Goal: Communication & Community: Answer question/provide support

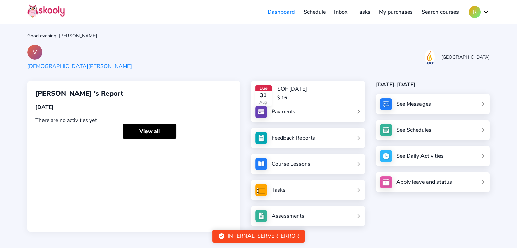
click at [338, 10] on link "Inbox" at bounding box center [341, 11] width 22 height 11
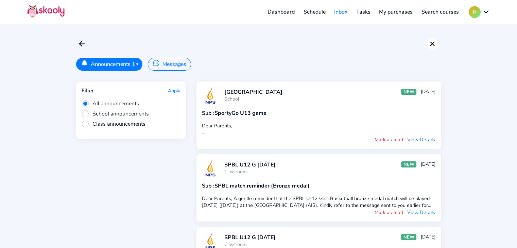
click at [432, 44] on icon "Close" at bounding box center [432, 44] width 8 height 8
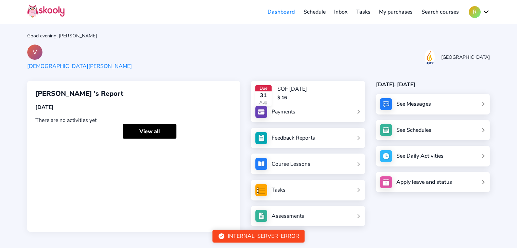
click at [345, 9] on link "Inbox" at bounding box center [341, 11] width 22 height 11
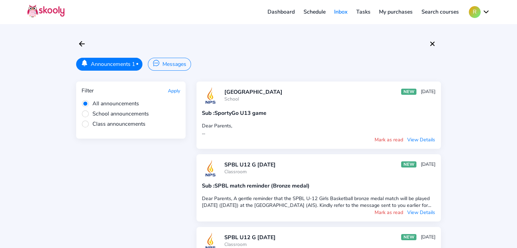
click at [389, 141] on button "Mark as read" at bounding box center [388, 139] width 29 height 7
click at [390, 134] on div "Dear Parents, Kindly ignore the previous skooly message regarding the SportyGo …" at bounding box center [319, 129] width 234 height 14
click at [390, 140] on button "Mark as read" at bounding box center [388, 139] width 29 height 7
click at [475, 14] on button "R" at bounding box center [479, 12] width 21 height 12
click at [462, 28] on span "My account" at bounding box center [458, 29] width 28 height 10
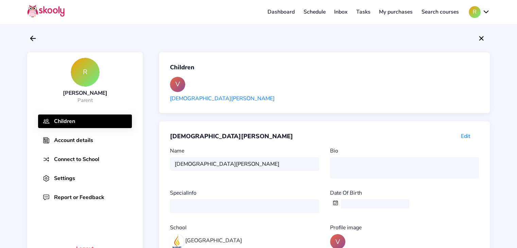
click at [348, 10] on link "Inbox" at bounding box center [341, 11] width 22 height 11
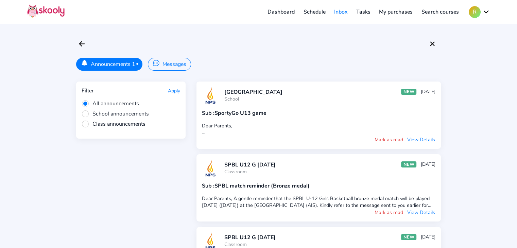
click at [396, 212] on button "Mark as read" at bounding box center [388, 212] width 29 height 7
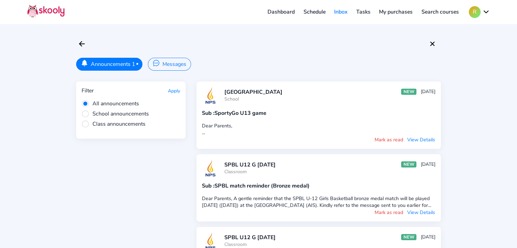
click at [396, 212] on button "Mark as read" at bounding box center [388, 212] width 29 height 7
click at [396, 136] on button "Mark as read" at bounding box center [388, 139] width 29 height 7
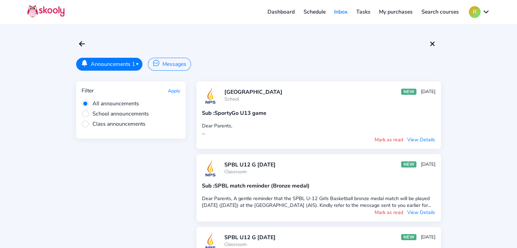
click at [396, 136] on button "Mark as read" at bounding box center [388, 139] width 29 height 7
drag, startPoint x: 396, startPoint y: 136, endPoint x: 213, endPoint y: 77, distance: 192.7
click at [174, 64] on button "Messages" at bounding box center [169, 64] width 43 height 13
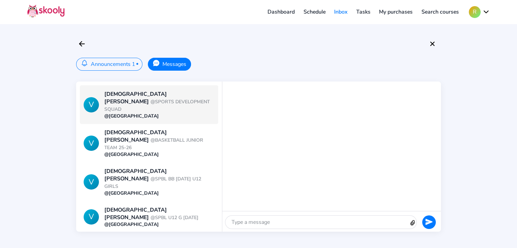
click at [170, 99] on span "@SPORTS DEVELOPMENT SQUAD" at bounding box center [156, 106] width 105 height 14
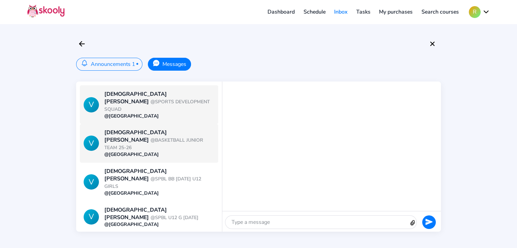
click at [169, 132] on div "[PERSON_NAME] @BASKETBALL JUNIOR TEAM 25-26" at bounding box center [159, 140] width 110 height 22
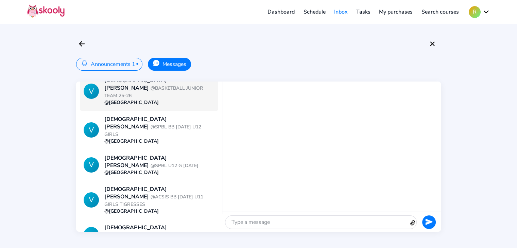
scroll to position [53, 0]
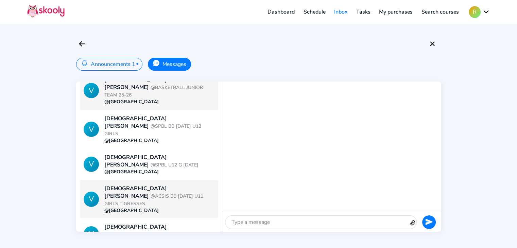
click at [153, 207] on div "@[GEOGRAPHIC_DATA]" at bounding box center [159, 210] width 110 height 6
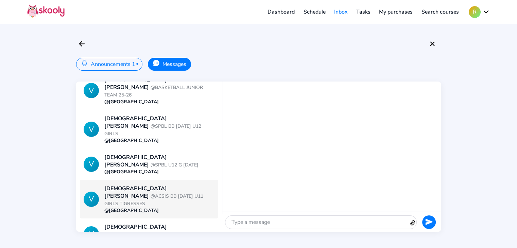
click at [153, 207] on div "@[GEOGRAPHIC_DATA]" at bounding box center [159, 210] width 110 height 6
click at [188, 207] on div "@[GEOGRAPHIC_DATA]" at bounding box center [159, 210] width 110 height 6
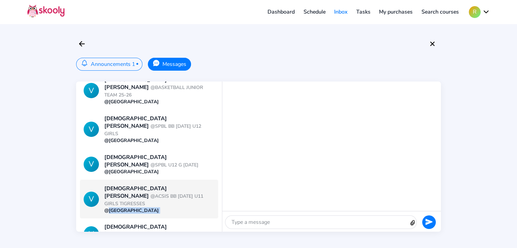
click at [188, 207] on div "@[GEOGRAPHIC_DATA]" at bounding box center [159, 210] width 110 height 6
click at [80, 42] on icon "Arrow Back" at bounding box center [82, 44] width 8 height 8
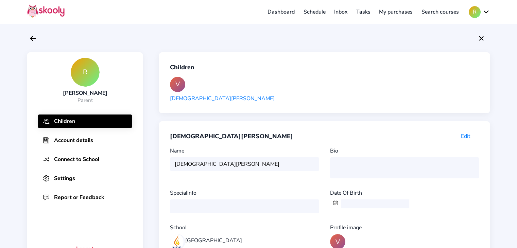
scroll to position [73, 0]
